Goal: Task Accomplishment & Management: Manage account settings

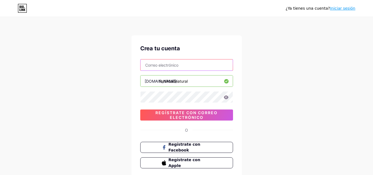
click at [186, 67] on input "text" at bounding box center [186, 64] width 92 height 11
type input "[EMAIL_ADDRESS][DOMAIN_NAME]"
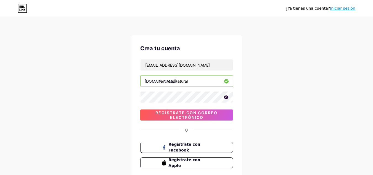
click at [224, 97] on icon at bounding box center [225, 97] width 5 height 4
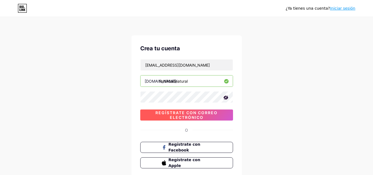
click at [200, 114] on font "Regístrate con correo electrónico" at bounding box center [186, 114] width 62 height 9
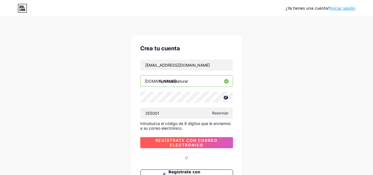
type input "255001"
click at [202, 143] on font "Regístrate con correo electrónico" at bounding box center [186, 142] width 62 height 9
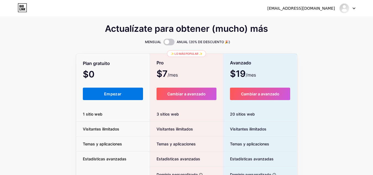
click at [102, 100] on button "Empezar" at bounding box center [113, 93] width 60 height 12
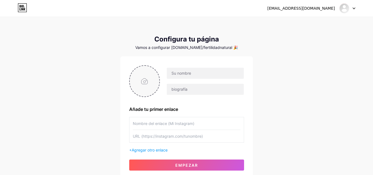
click at [149, 81] on input "file" at bounding box center [145, 81] width 30 height 31
click at [146, 81] on input "file" at bounding box center [145, 81] width 30 height 31
type input "C:\fakepath\ChatGPT Image [DATE], 12_15_19 a.m..png"
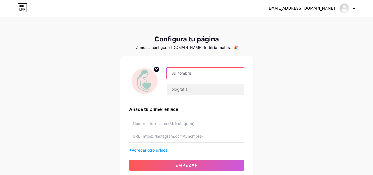
click at [180, 74] on input "text" at bounding box center [205, 73] width 77 height 11
click at [184, 72] on input "text" at bounding box center [205, 73] width 77 height 11
type input "f"
type input "fertilidadnatural"
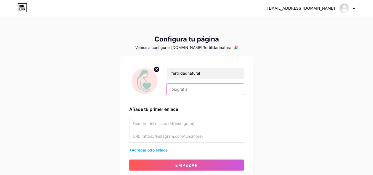
click at [181, 90] on input "text" at bounding box center [205, 89] width 77 height 11
paste input "Fertilidad Natural & Bienestar Ayudo a mujeres a cumplir su sueño de ser mamás …"
type input "Fertilidad Natural & Bienestar Ayudo a mujeres a cumplir su sueño de ser mamás …"
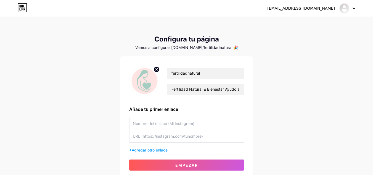
click at [316, 82] on div "[EMAIL_ADDRESS][DOMAIN_NAME] Panel Cerrar sesión Configura tu página Vamos a co…" at bounding box center [186, 98] width 373 height 197
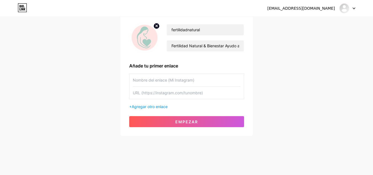
scroll to position [44, 0]
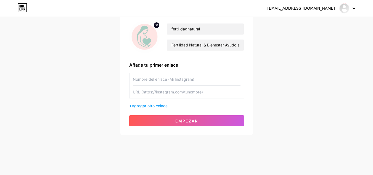
click at [142, 92] on input "text" at bounding box center [187, 91] width 108 height 12
paste input "[URL][DOMAIN_NAME]"
click at [159, 92] on input "[URL][DOMAIN_NAME]" at bounding box center [187, 91] width 108 height 12
type input "[URL][DOMAIN_NAME]"
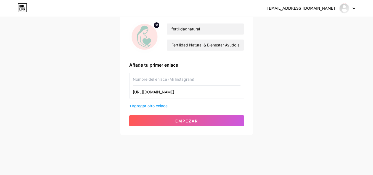
scroll to position [0, 0]
click at [139, 80] on input "text" at bounding box center [187, 79] width 108 height 12
paste input "Escribime ahora, consultá sin compromiso"
type input "Escribime ahora, consultá sin compromiso"
click at [135, 106] on font "Agregar otro enlace" at bounding box center [150, 105] width 36 height 5
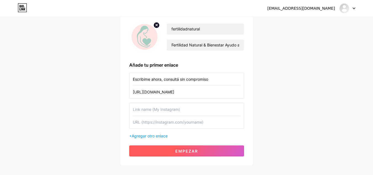
click at [174, 149] on button "Empezar" at bounding box center [186, 150] width 115 height 11
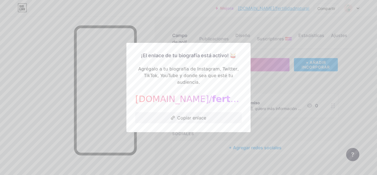
click at [297, 81] on div at bounding box center [188, 87] width 377 height 175
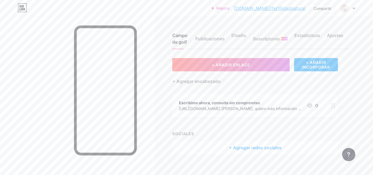
click at [237, 146] on font "+ Agregar redes sociales" at bounding box center [255, 147] width 53 height 6
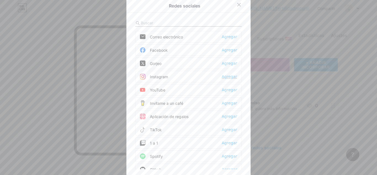
click at [224, 79] on font "Agregar" at bounding box center [228, 76] width 15 height 4
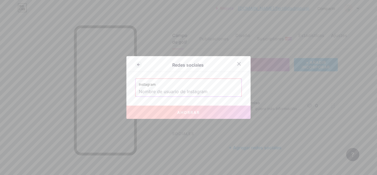
click at [211, 89] on input "text" at bounding box center [188, 91] width 99 height 9
paste input "[URL][DOMAIN_NAME]"
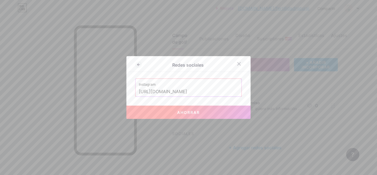
scroll to position [0, 4]
click at [192, 91] on input "[URL][DOMAIN_NAME]" at bounding box center [188, 91] width 99 height 9
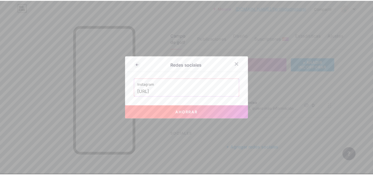
scroll to position [0, 0]
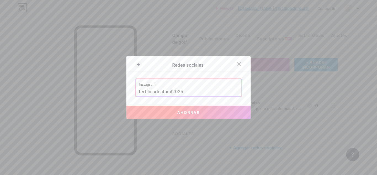
click at [186, 113] on font "Ahorrar" at bounding box center [188, 112] width 23 height 5
type input "[URL][DOMAIN_NAME]"
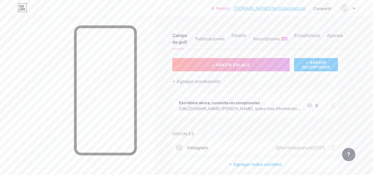
click at [259, 164] on font "+ Agregar redes sociales" at bounding box center [255, 164] width 53 height 6
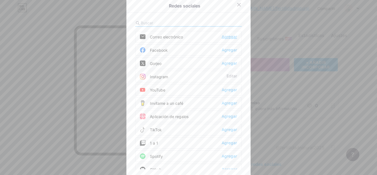
click at [229, 38] on font "Agregar" at bounding box center [228, 36] width 15 height 4
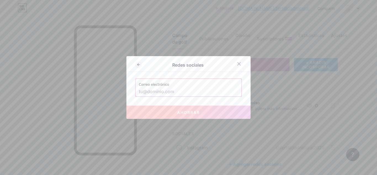
click at [173, 90] on input "text" at bounding box center [188, 91] width 99 height 9
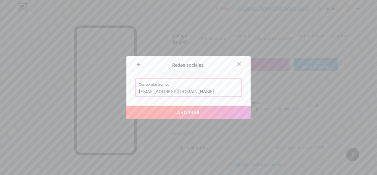
click at [177, 108] on button "Ahorrar" at bounding box center [188, 111] width 124 height 13
type input "mailto:[EMAIL_ADDRESS][DOMAIN_NAME]"
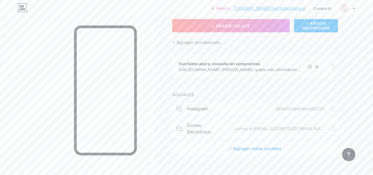
scroll to position [46, 0]
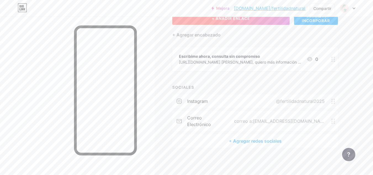
click at [247, 21] on button "+ AÑADIR ENLACE" at bounding box center [230, 18] width 117 height 13
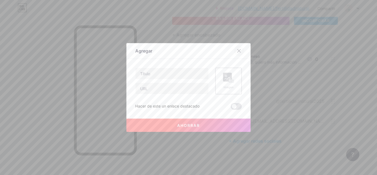
click at [237, 49] on icon at bounding box center [239, 51] width 4 height 4
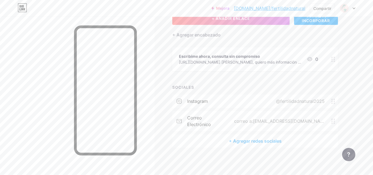
click at [239, 140] on font "+ Agregar redes sociales" at bounding box center [255, 141] width 53 height 6
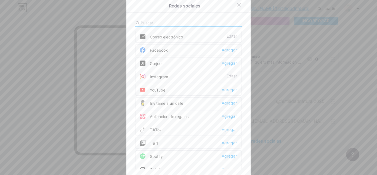
click at [207, 20] on div at bounding box center [188, 22] width 106 height 7
click at [174, 21] on input "text" at bounding box center [171, 23] width 61 height 6
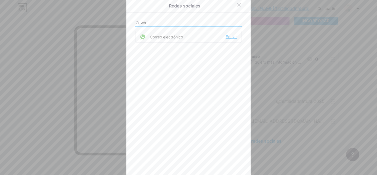
type input "wh"
click at [226, 38] on font "Editar" at bounding box center [231, 36] width 11 height 4
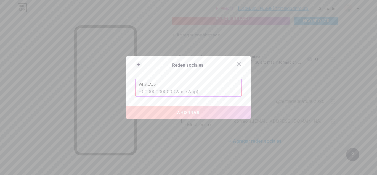
click at [187, 89] on input "text" at bounding box center [188, 91] width 99 height 9
type input "¿"
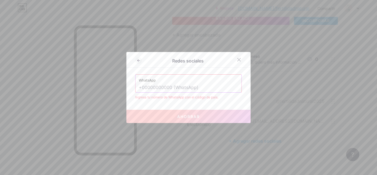
type input "¡"
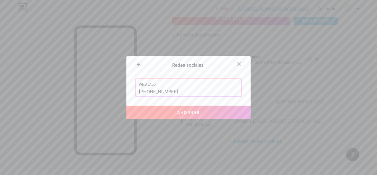
click at [184, 111] on font "Ahorrar" at bounding box center [188, 112] width 23 height 5
type input "[URL][DOMAIN_NAME][PHONE_NUMBER]"
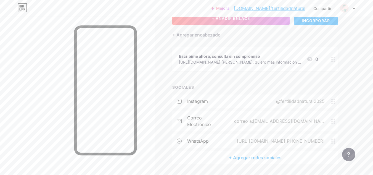
drag, startPoint x: 198, startPoint y: 141, endPoint x: 278, endPoint y: 134, distance: 80.0
click at [278, 134] on div "WhatsApp [URL][DOMAIN_NAME][PHONE_NUMBER]" at bounding box center [254, 140] width 165 height 13
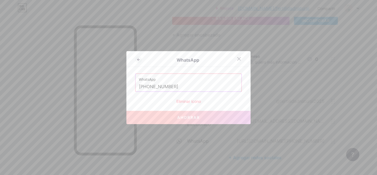
click at [348, 122] on div at bounding box center [188, 87] width 377 height 175
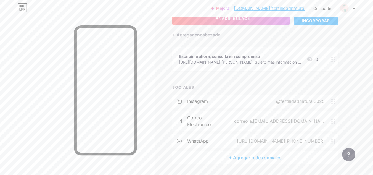
click at [333, 144] on div "WhatsApp [URL][DOMAIN_NAME][PHONE_NUMBER]" at bounding box center [254, 140] width 165 height 13
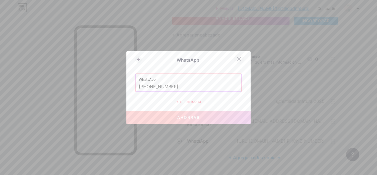
click at [237, 61] on icon at bounding box center [239, 59] width 4 height 4
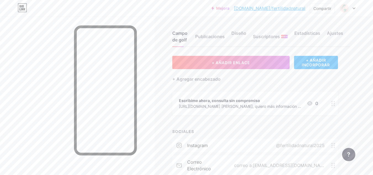
scroll to position [0, 0]
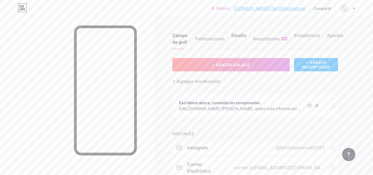
click at [241, 34] on font "Diseño" at bounding box center [238, 36] width 15 height 6
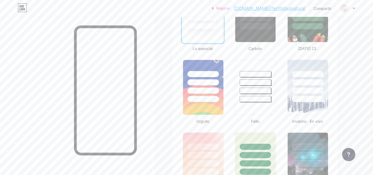
scroll to position [246, 0]
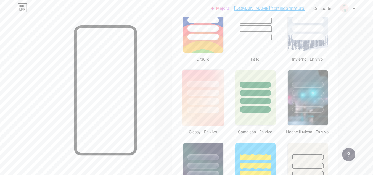
click at [195, 109] on div at bounding box center [203, 109] width 32 height 6
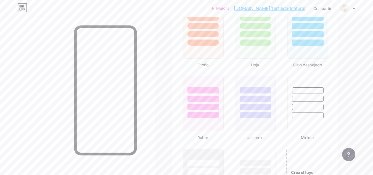
scroll to position [532, 0]
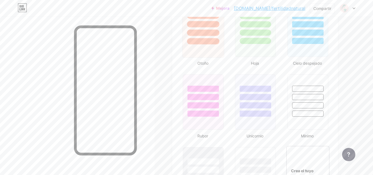
click at [196, 37] on div at bounding box center [202, 22] width 41 height 43
click at [251, 36] on div at bounding box center [254, 22] width 41 height 43
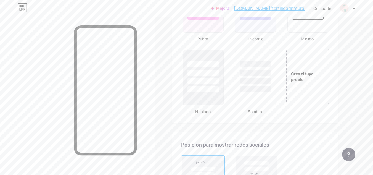
scroll to position [588, 0]
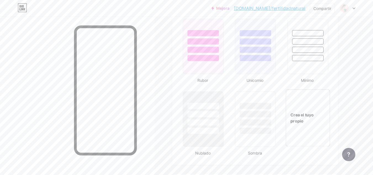
click at [314, 114] on div "Crea el tuyo propio" at bounding box center [307, 118] width 44 height 12
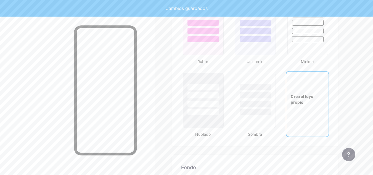
scroll to position [739, 0]
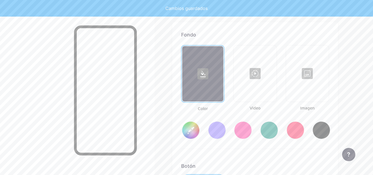
type input "#ffffff"
type input "#000000"
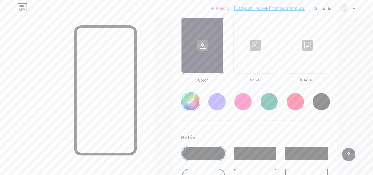
scroll to position [769, 0]
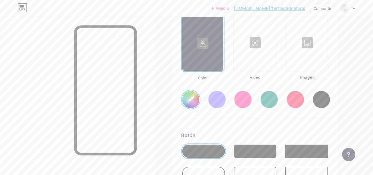
click at [191, 99] on input "#ffffff" at bounding box center [190, 99] width 17 height 17
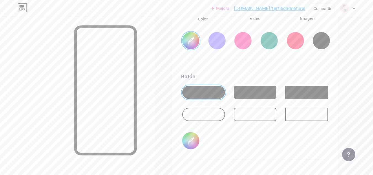
scroll to position [835, 0]
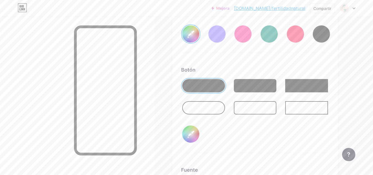
click at [188, 133] on input "#000000" at bounding box center [190, 133] width 17 height 17
type input "#f9e7f3"
type input "#7bb2a4"
type input "#f9e7f3"
type input "#7db5a7"
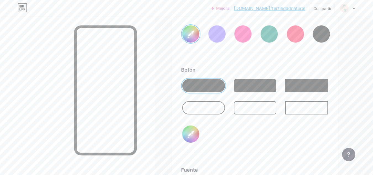
type input "#f9e7f3"
type input "#80b7a9"
type input "#f9e7f3"
type input "#7fb8aa"
type input "#f9e7f3"
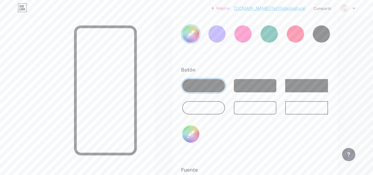
type input "#81bbad"
type input "#f9e7f3"
type input "#82baac"
type input "#f9e7f3"
type input "#84bdaf"
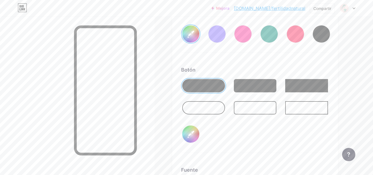
type input "#f9e7f3"
type input "#88bfb1"
type input "#f9e7f3"
type input "#8ac1b4"
type input "#f9e7f3"
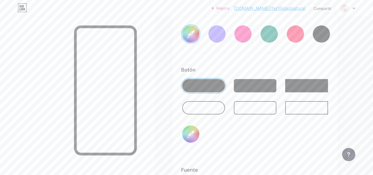
type input "#8dc3b6"
type input "#f9e7f3"
type input "#90c6b8"
type input "#f9e7f3"
type input "#8fc7b9"
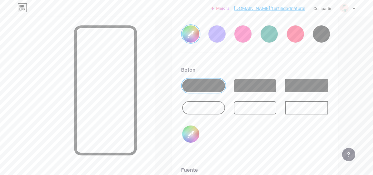
type input "#f9e7f3"
type input "#92c8bb"
type input "#f9e7f3"
type input "#95cbbd"
type input "#f9e7f3"
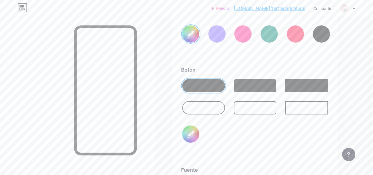
type input "#94ccbe"
type input "#f9e7f3"
type input "#97cec0"
type input "#f9e7f3"
type input "#9ad0c3"
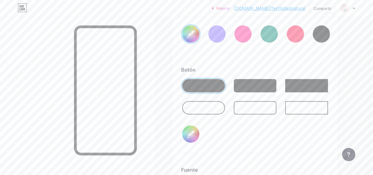
type input "#f9e7f3"
type input "#9ad0c2"
type input "#f9e7f3"
type input "#9dd2c5"
type input "#f9e7f3"
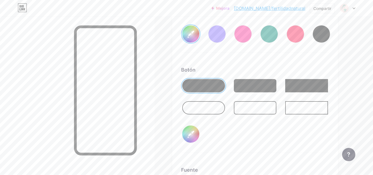
type input "#9cd3c5"
type input "#f9e7f3"
type input "#a1d4c7"
type input "#f9e7f3"
type input "#a3d7ca"
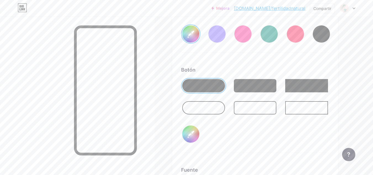
type input "#f9e7f3"
type input "#a2d7ca"
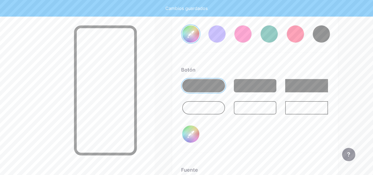
type input "#f9e7f3"
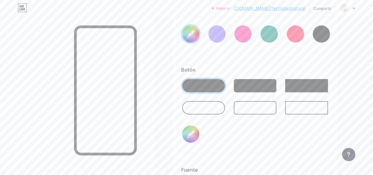
type input "#a2d7ca"
click at [226, 145] on div "Botón #a2d7ca" at bounding box center [255, 109] width 148 height 87
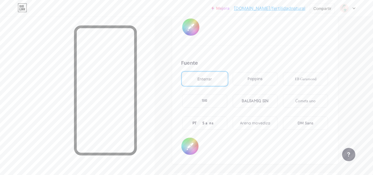
scroll to position [946, 0]
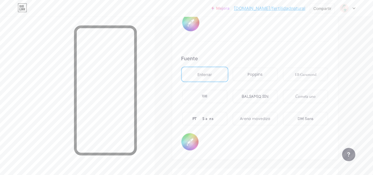
click at [255, 76] on font "Poppins" at bounding box center [254, 74] width 15 height 6
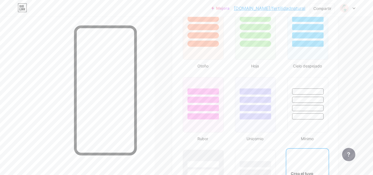
scroll to position [501, 0]
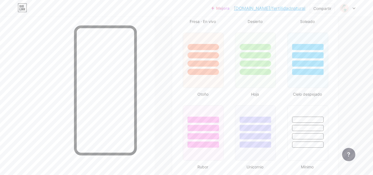
click at [274, 9] on font "[DOMAIN_NAME]/fertilidadnatural" at bounding box center [269, 9] width 71 height 6
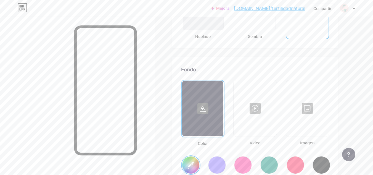
scroll to position [773, 0]
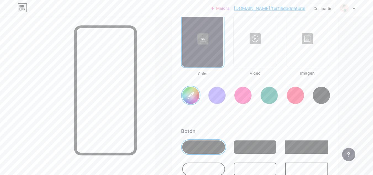
click at [192, 95] on input "#f9e7f3" at bounding box center [190, 95] width 17 height 17
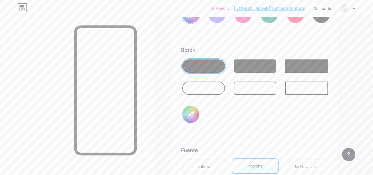
scroll to position [811, 0]
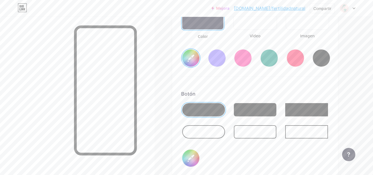
click at [189, 56] on input "#f9e7f3" at bounding box center [190, 57] width 17 height 17
click at [191, 159] on input "#a2d7ca" at bounding box center [190, 157] width 17 height 17
type input "#f2ddb0"
type input "#80ead0"
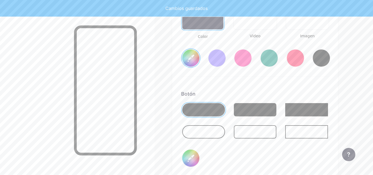
type input "#f2ddb0"
type input "#81eacf"
type input "#f2ddb0"
type input "#82e8cf"
type input "#f2ddb0"
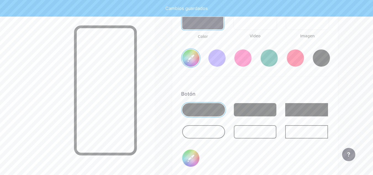
type input "#84e6cd"
type input "#f2ddb0"
type input "#85e5cd"
type input "#f2ddb0"
type input "#86e4cd"
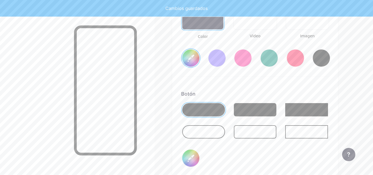
type input "#f2ddb0"
type input "#8ae5ce"
type input "#f2ddb0"
type input "#8be5ce"
type input "#f2ddb0"
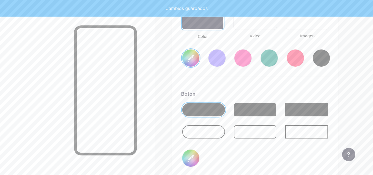
type input "#8fe6d0"
type input "#f2ddb0"
type input "#8fe5cf"
type input "#f2ddb0"
type input "#8fe6d0"
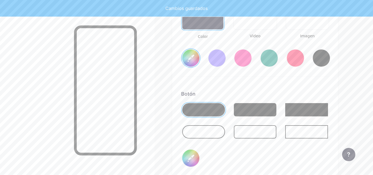
type input "#f2ddb0"
type input "#90e9d3"
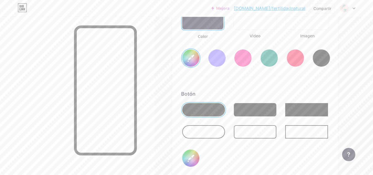
type input "#f2ddb0"
type input "#91e8d3"
type input "#f2ddb0"
type input "#8de8d1"
type input "#f2ddb0"
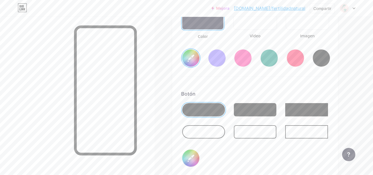
type input "#8ce8d1"
type input "#f2ddb0"
type input "#8bead2"
type input "#f2ddb0"
type input "#87e8d0"
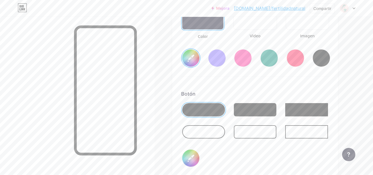
type input "#f2ddb0"
type input "#83e7ce"
type input "#f2ddb0"
type input "#82e8cf"
type input "#f2ddb0"
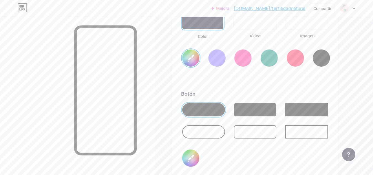
type input "#81e9cf"
type input "#f2ddb0"
type input "#81eacf"
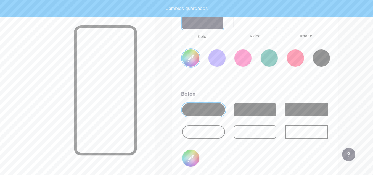
type input "#f2ddb0"
type input "#83ecd2"
type input "#f2ddb0"
type input "#8cf2d9"
type input "#f2ddb0"
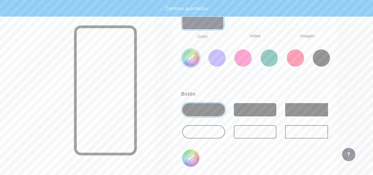
type input "#8ef5dc"
type input "#f2ddb0"
type input "#94f5dd"
type input "#f2ddb0"
type input "#97f7df"
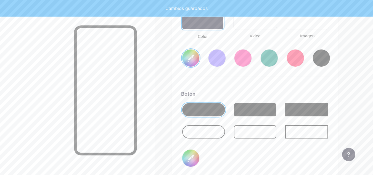
type input "#f2ddb0"
type input "#96f8df"
type input "#f2ddb0"
type input "#97f7df"
type input "#f2ddb0"
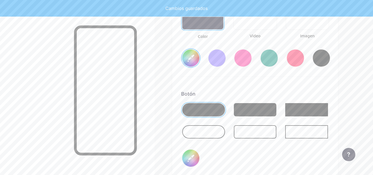
type input "#9bf8e1"
type input "#f2ddb0"
type input "#97f7df"
type input "#f2ddb0"
type input "#99f5de"
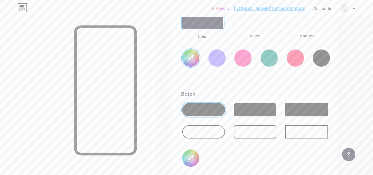
type input "#f2ddb0"
type input "#99f4de"
type input "#f2ddb0"
type input "#97f2db"
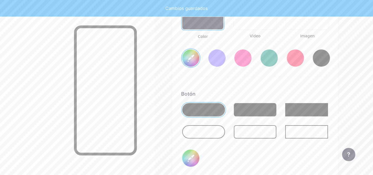
type input "#f2ddb0"
type input "#9cf2dc"
type input "#f2ddb0"
type input "#99f0da"
type input "#f2ddb0"
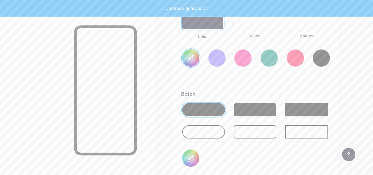
type input "#9beed9"
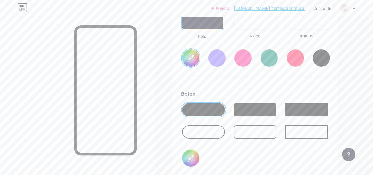
type input "#f2ddb0"
type input "#98ebd7"
type input "#f2ddb0"
type input "#9cecd8"
type input "#f2ddb0"
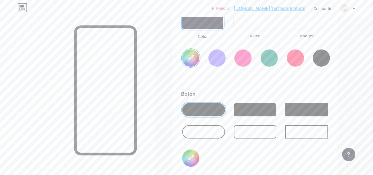
type input "#99ead6"
type input "#f2ddb0"
type input "#9aead6"
type input "#f2ddb0"
type input "#9ce8d5"
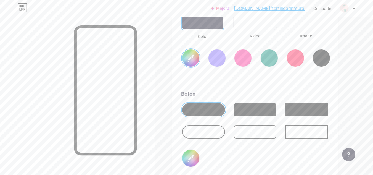
type input "#f2ddb0"
type input "#99e5d2"
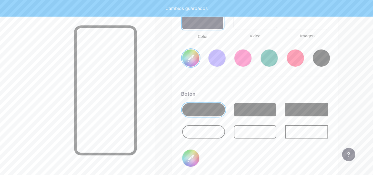
type input "#f2ddb0"
type input "#9ae5d2"
type input "#f2ddb0"
type input "#99e5d2"
type input "#f2ddb0"
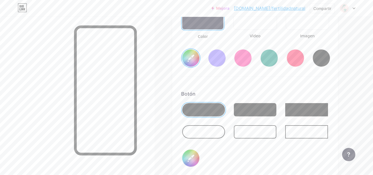
type input "#99e5d2"
click at [187, 61] on input "#f2ddb0" at bounding box center [190, 57] width 17 height 17
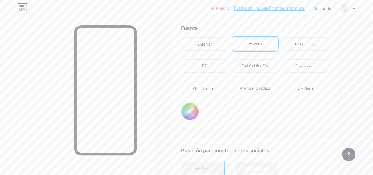
scroll to position [981, 0]
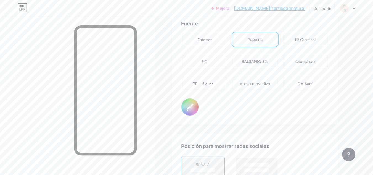
click at [193, 107] on input "#000000" at bounding box center [189, 106] width 17 height 17
type input "#f7e5c0"
type input "#696363"
type input "#f7e5c0"
type input "#666060"
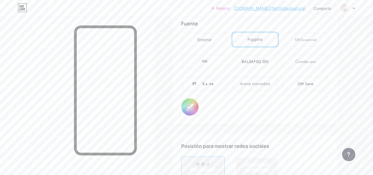
type input "#f7e5c0"
type input "#645e5e"
type input "#f7e5c0"
type input "#615c5c"
type input "#f7e5c0"
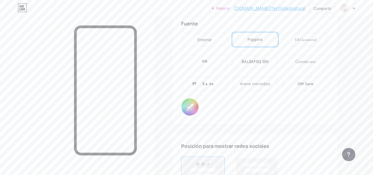
type input "#5f5959"
type input "#f7e5c0"
type input "#5c5757"
type input "#f7e5c0"
type input "#595454"
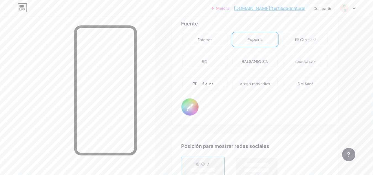
type input "#f7e5c0"
type input "#575252"
type input "#f7e5c0"
type input "#544f4f"
type input "#f7e5c0"
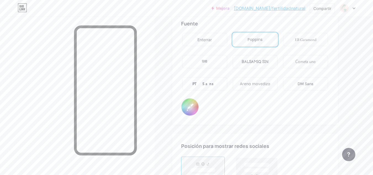
type input "#514d4d"
type input "#f7e5c0"
type input "#4f4a4a"
type input "#f7e5c0"
type input "#4c4848"
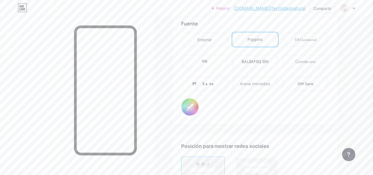
type input "#f7e5c0"
type input "#4a4545"
type input "#f7e5c0"
type input "#474343"
type input "#f7e5c0"
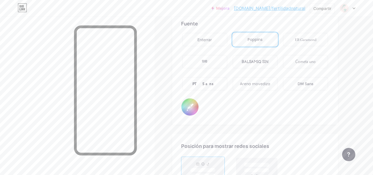
type input "#444040"
type input "#f7e5c0"
type input "#423e3e"
type input "#f7e5c0"
type input "#413e3e"
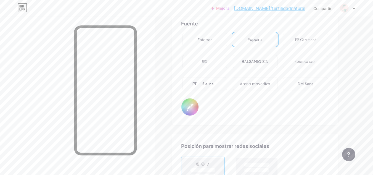
type input "#f7e5c0"
type input "#3f3b3b"
type input "#f7e5c0"
type input "#413e3e"
type input "#f7e5c0"
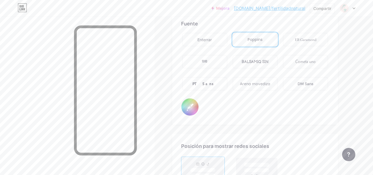
type input "#423e3e"
type input "#f7e5c0"
type input "#444040"
type input "#f7e5c0"
type input "#474343"
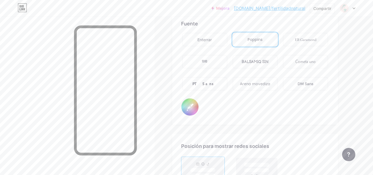
type input "#f7e5c0"
type input "#024343"
click at [227, 111] on div "Fuente Enterrar Poppins EB Garamond TEKO BALSAMIQ SIN Cometa uno PT Sans Arena …" at bounding box center [255, 68] width 148 height 96
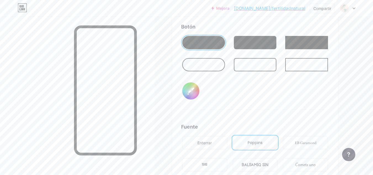
scroll to position [870, 0]
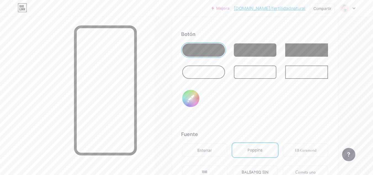
click at [188, 97] on input "#99e5d2" at bounding box center [190, 98] width 17 height 17
click at [192, 96] on input "#99e5d2" at bounding box center [190, 98] width 17 height 17
click at [149, 47] on div at bounding box center [77, 104] width 154 height 175
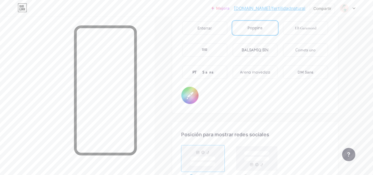
scroll to position [1003, 0]
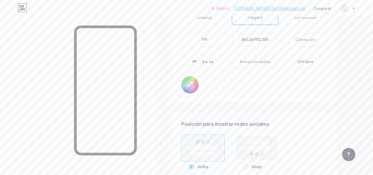
click at [190, 88] on input "#161616" at bounding box center [189, 84] width 17 height 17
click at [95, 16] on div "Mejora [DOMAIN_NAME]/fertil... [DOMAIN_NAME]/fertilidadnatural Compartir Cambia…" at bounding box center [186, 8] width 373 height 17
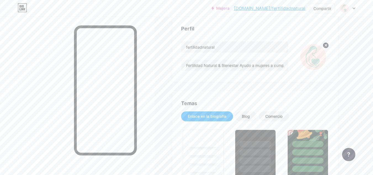
scroll to position [43, 0]
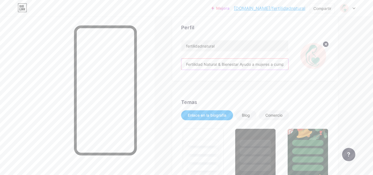
click at [236, 63] on input "Fertilidad Natural & Bienestar Ayudo a mujeres a cumplir su sueño de ser mamás …" at bounding box center [234, 63] width 107 height 11
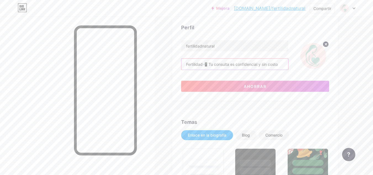
scroll to position [0, 0]
paste input "¿Querés ser mamá? Estoy acá para acompañarte con suplementos naturales y consej…"
click at [222, 63] on input "¿Querés ser mamá? Estoy acá para acompañarte con suplementos naturales y consej…" at bounding box center [234, 63] width 107 height 11
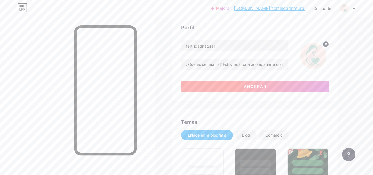
click at [230, 82] on button "Ahorrar" at bounding box center [255, 86] width 148 height 11
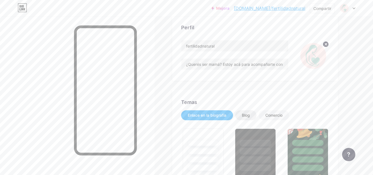
click at [247, 114] on font "Blog" at bounding box center [246, 115] width 8 height 5
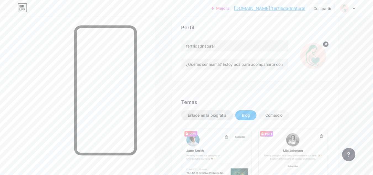
click at [215, 113] on font "Enlace en la biografía" at bounding box center [207, 115] width 39 height 5
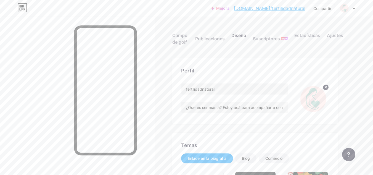
click at [274, 9] on font "[DOMAIN_NAME]/fertilidadnatural" at bounding box center [269, 9] width 71 height 6
click at [175, 40] on font "Campo de golf" at bounding box center [179, 39] width 15 height 12
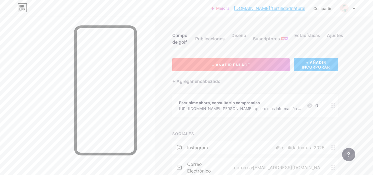
click at [261, 64] on button "+ AÑADIR ENLACE" at bounding box center [230, 64] width 117 height 13
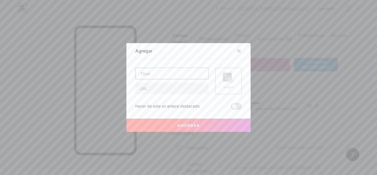
click at [185, 73] on input "text" at bounding box center [171, 73] width 73 height 11
click at [173, 87] on input "text" at bounding box center [171, 88] width 73 height 11
paste input "[URL][DOMAIN_NAME]"
click at [136, 75] on input "Tips y testimonios que inspiran" at bounding box center [171, 73] width 73 height 11
click at [190, 121] on button "Ahorrar" at bounding box center [188, 124] width 124 height 13
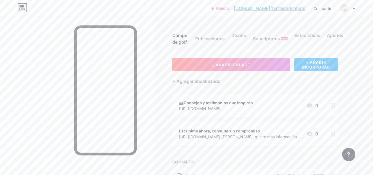
click at [334, 135] on icon at bounding box center [333, 133] width 4 height 5
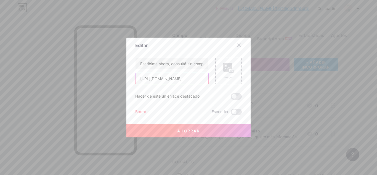
click at [137, 79] on input "[URL][DOMAIN_NAME]" at bounding box center [171, 78] width 73 height 11
click at [179, 133] on button "Ahorrar" at bounding box center [188, 130] width 124 height 13
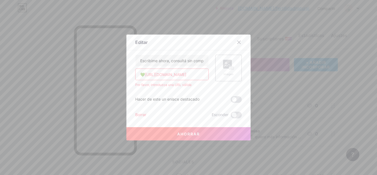
click at [142, 76] on input "💚[URL][DOMAIN_NAME]" at bounding box center [171, 74] width 73 height 11
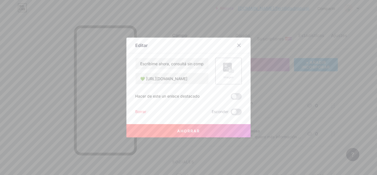
click at [177, 129] on font "Ahorrar" at bounding box center [188, 130] width 23 height 5
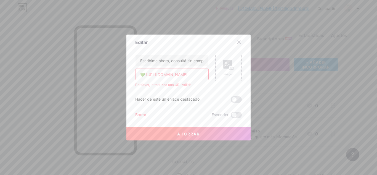
click at [144, 74] on input "💚 [URL][DOMAIN_NAME]" at bounding box center [171, 74] width 73 height 11
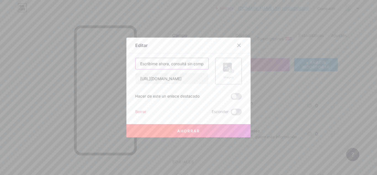
click at [136, 63] on input "Escribime ahora, consultá sin compromiso" at bounding box center [171, 63] width 73 height 11
click at [229, 73] on rect at bounding box center [231, 71] width 4 height 3
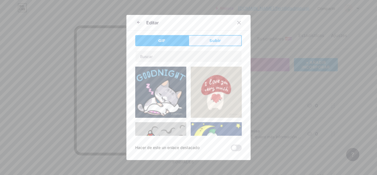
click at [209, 39] on font "Subir" at bounding box center [215, 40] width 12 height 4
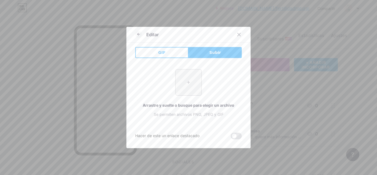
click at [183, 82] on input "file" at bounding box center [188, 82] width 26 height 26
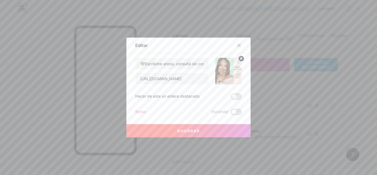
click at [156, 132] on button "Ahorrar" at bounding box center [188, 130] width 124 height 13
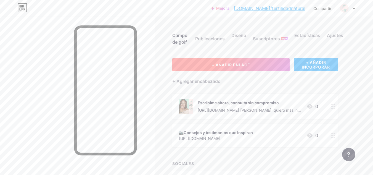
click at [197, 62] on button "+ AÑADIR ENLACE" at bounding box center [230, 64] width 117 height 13
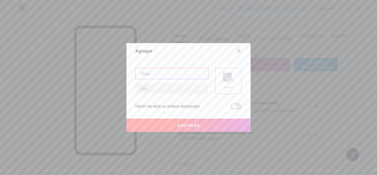
click at [178, 77] on input "text" at bounding box center [171, 73] width 73 height 11
paste input "⚠️ “Información importante y disclaimers”"
click at [30, 24] on div at bounding box center [188, 87] width 377 height 175
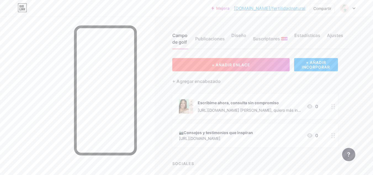
click at [195, 61] on button "+ AÑADIR ENLACE" at bounding box center [230, 64] width 117 height 13
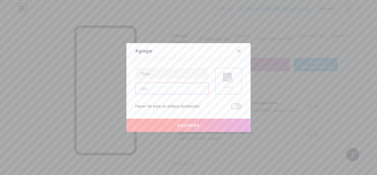
click at [170, 87] on input "text" at bounding box center [171, 88] width 73 height 11
paste input "[URL][DOMAIN_NAME]"
click at [168, 75] on input "text" at bounding box center [171, 73] width 73 height 11
paste input "⚠️ “Información importante y disclaimers”"
click at [228, 76] on rect at bounding box center [227, 77] width 9 height 9
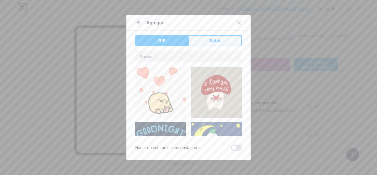
click at [220, 41] on button "Subir" at bounding box center [214, 40] width 53 height 11
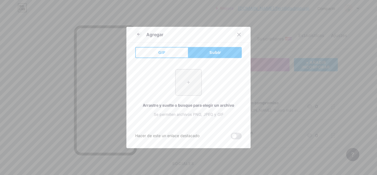
click at [237, 34] on icon at bounding box center [239, 34] width 4 height 4
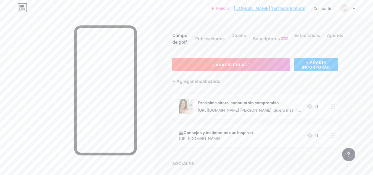
click at [200, 63] on button "+ AÑADIR ENLACE" at bounding box center [230, 64] width 117 height 13
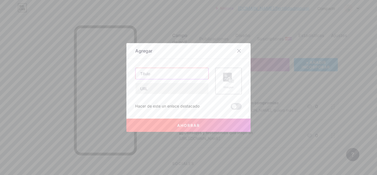
click at [180, 74] on input "text" at bounding box center [171, 73] width 73 height 11
paste input "⚠️ “Información importante y disclaimers”"
click at [143, 86] on input "text" at bounding box center [171, 88] width 73 height 11
paste input "⚠️ “Información importante y disclaimers”"
click at [180, 124] on font "Ahorrar" at bounding box center [188, 125] width 23 height 5
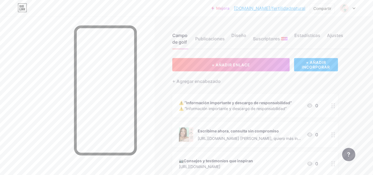
click at [221, 107] on font "⚠️ “Información importante y descargo de responsabilidad”" at bounding box center [233, 108] width 108 height 5
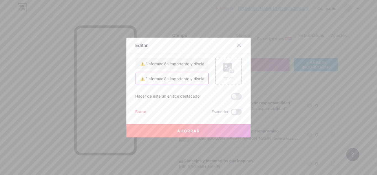
click at [197, 79] on input "⚠️ “Información importante y disclaimers”" at bounding box center [171, 78] width 73 height 11
paste input "[URL][DOMAIN_NAME]"
click at [188, 129] on font "Ahorrar" at bounding box center [188, 130] width 23 height 5
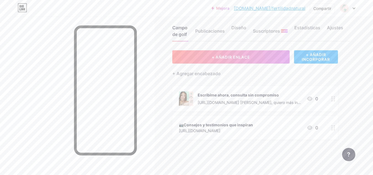
scroll to position [14, 0]
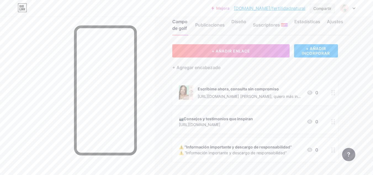
click at [322, 7] on font "Compartir" at bounding box center [322, 8] width 18 height 5
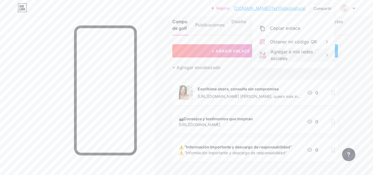
click at [284, 52] on font "Agregar a mis redes sociales" at bounding box center [291, 55] width 42 height 12
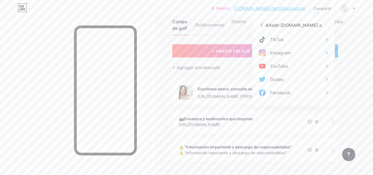
click at [284, 52] on font "Instagram" at bounding box center [280, 53] width 21 height 6
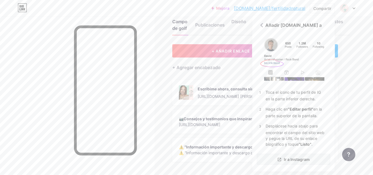
click at [286, 160] on font "Ir a Instagram" at bounding box center [296, 159] width 26 height 5
click at [315, 8] on font "Compartir" at bounding box center [322, 8] width 18 height 5
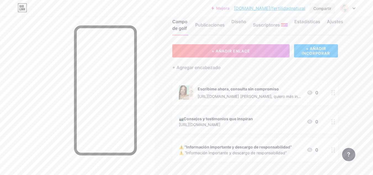
click at [313, 10] on font "Compartir" at bounding box center [322, 8] width 18 height 5
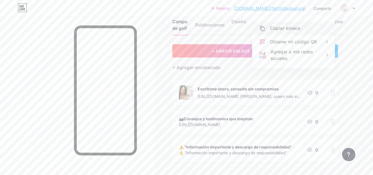
click at [292, 30] on font "Copiar enlace" at bounding box center [285, 28] width 30 height 5
click at [281, 10] on font "[DOMAIN_NAME]/fertilidadnatural" at bounding box center [269, 9] width 71 height 6
